Goal: Task Accomplishment & Management: Manage account settings

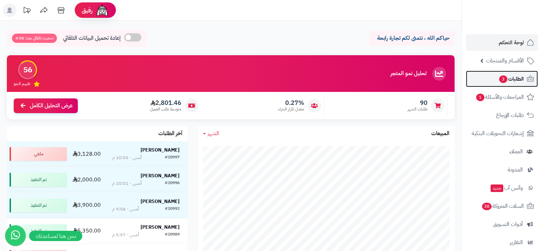
click at [492, 82] on link "الطلبات 3" at bounding box center [502, 79] width 72 height 16
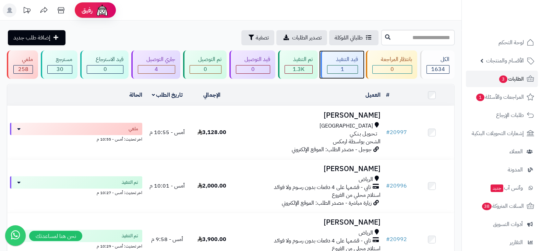
click at [343, 62] on div "قيد التنفيذ" at bounding box center [342, 60] width 31 height 8
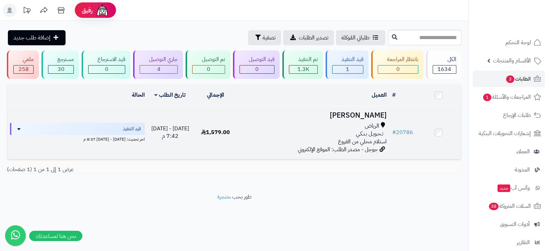
click at [351, 112] on h3 "[PERSON_NAME]" at bounding box center [314, 115] width 146 height 8
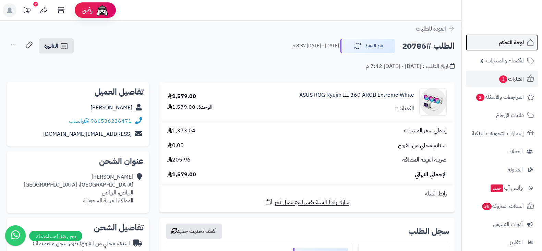
click at [494, 43] on link "لوحة التحكم" at bounding box center [502, 42] width 72 height 16
